Goal: Task Accomplishment & Management: Complete application form

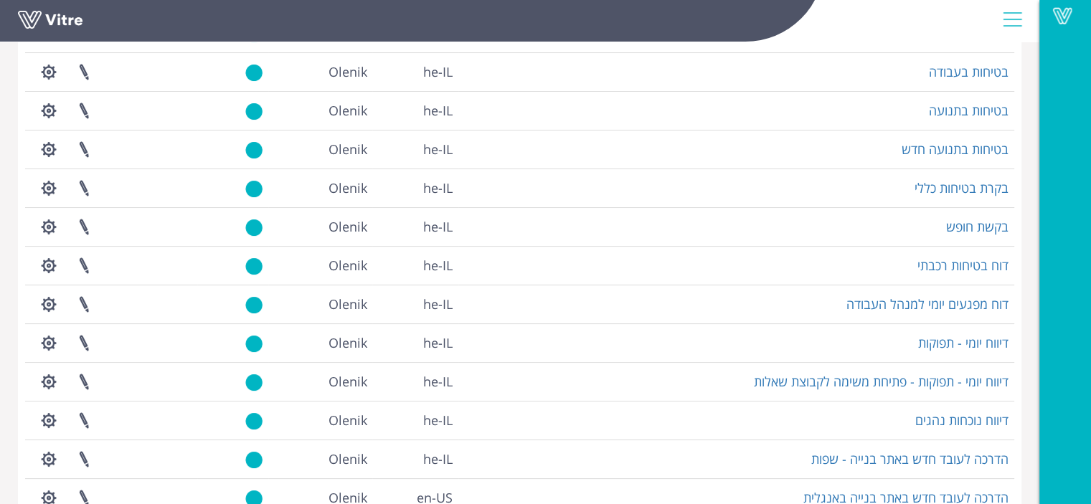
scroll to position [215, 0]
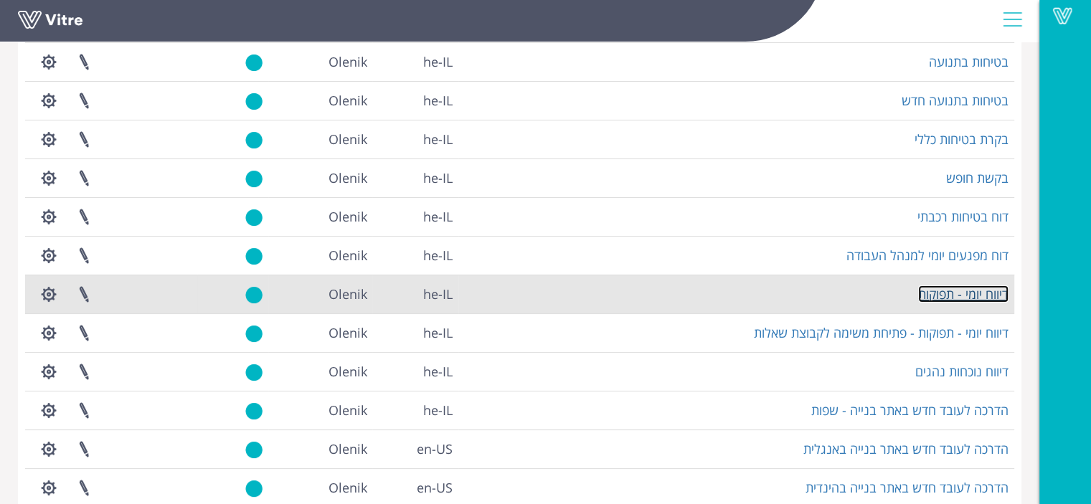
click at [996, 292] on link "דיווח יומי - תפוקות" at bounding box center [963, 293] width 90 height 17
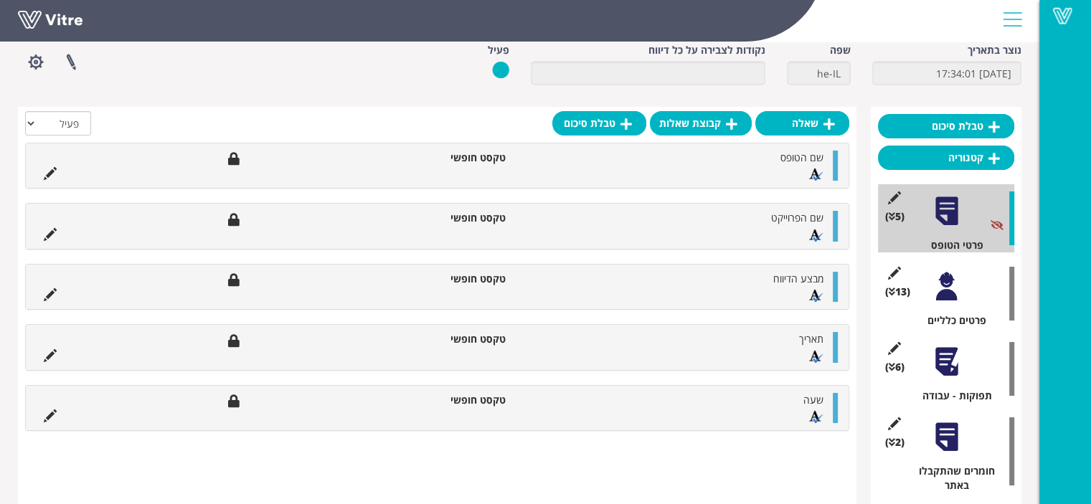
scroll to position [215, 0]
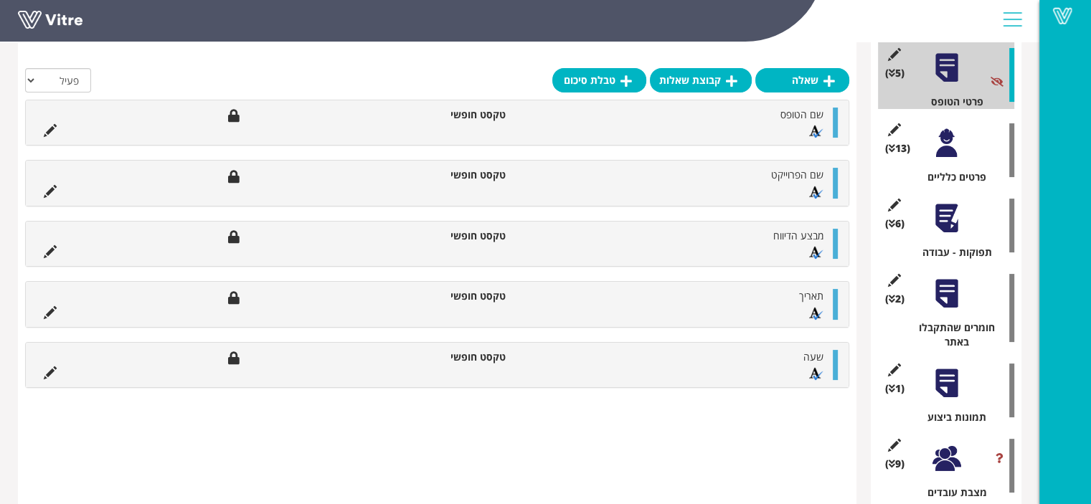
click at [949, 219] on div at bounding box center [946, 218] width 32 height 32
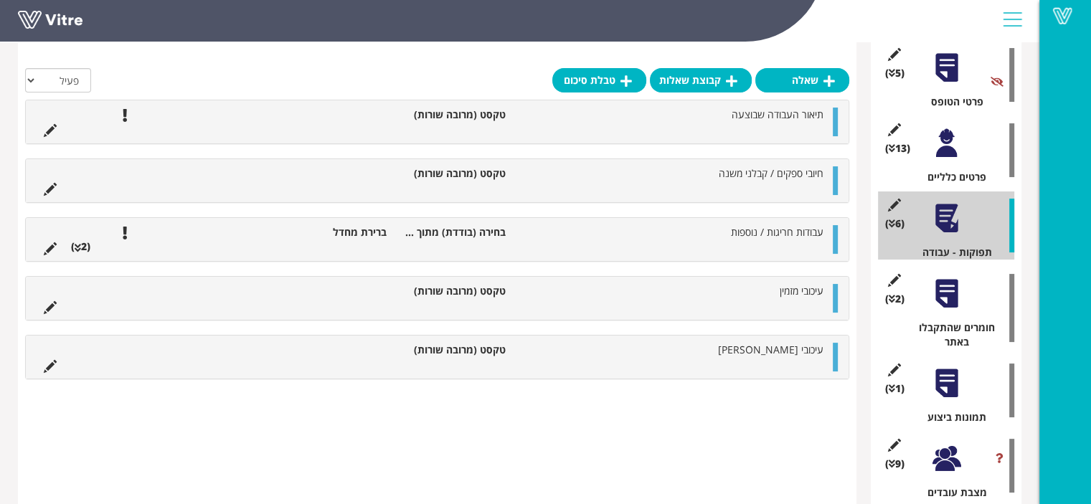
click at [946, 293] on div at bounding box center [946, 294] width 32 height 32
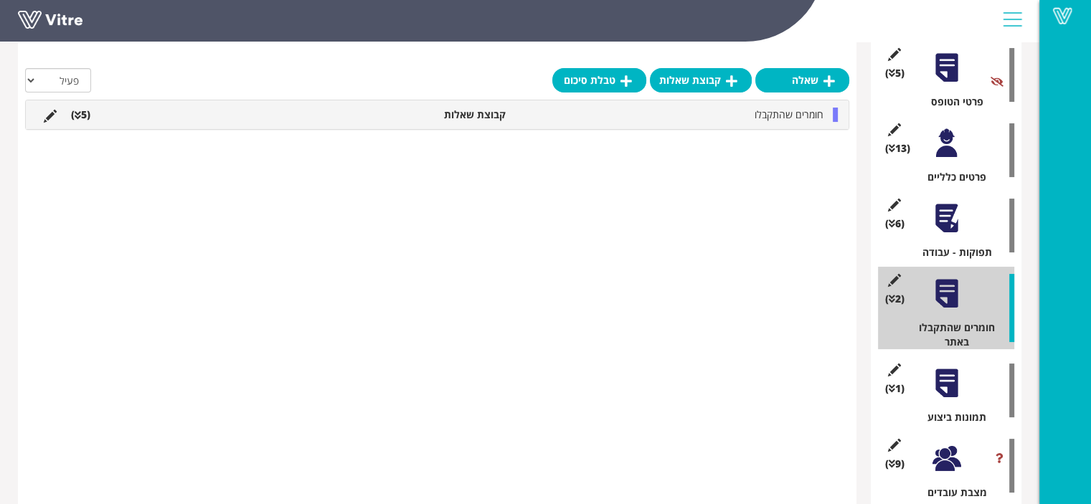
click at [944, 384] on div at bounding box center [946, 383] width 32 height 32
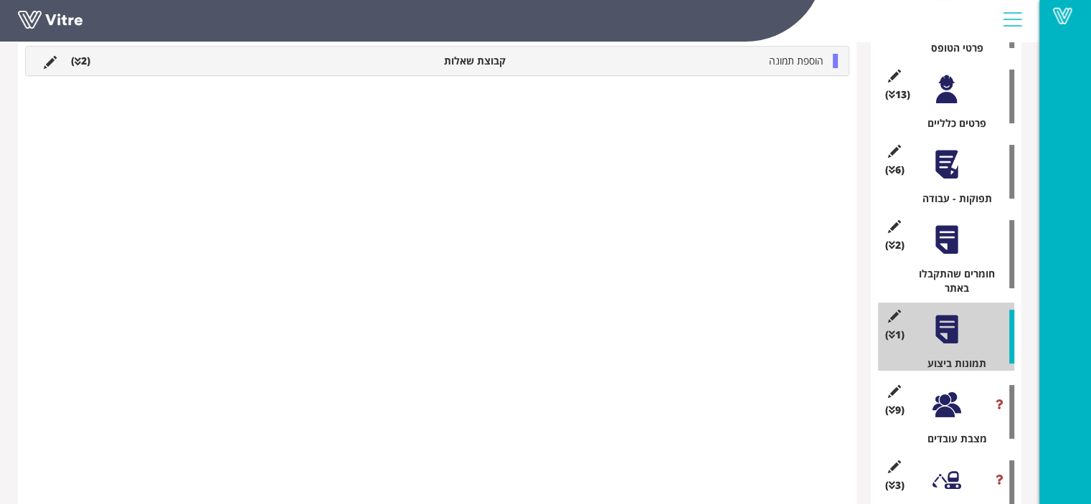
scroll to position [359, 0]
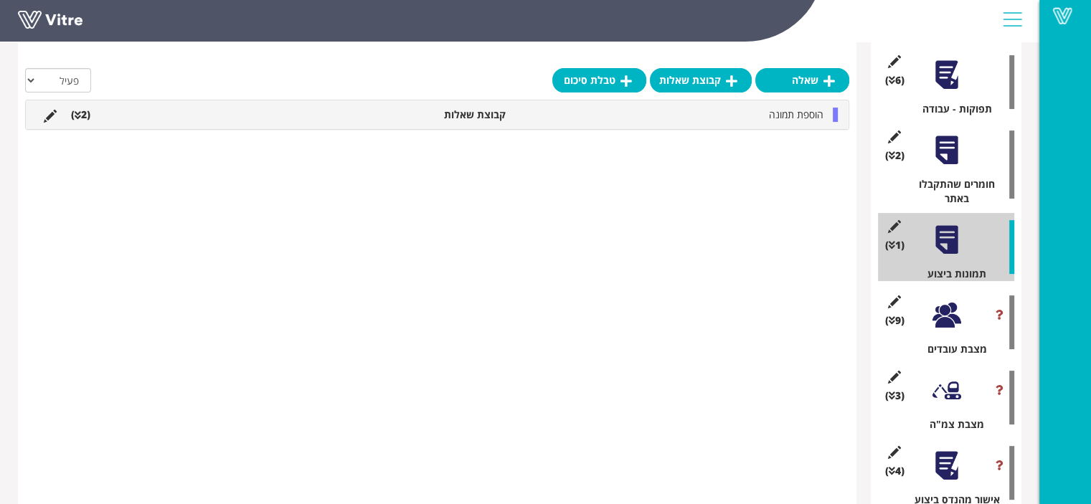
click at [944, 318] on div at bounding box center [946, 315] width 32 height 32
